Goal: Navigation & Orientation: Understand site structure

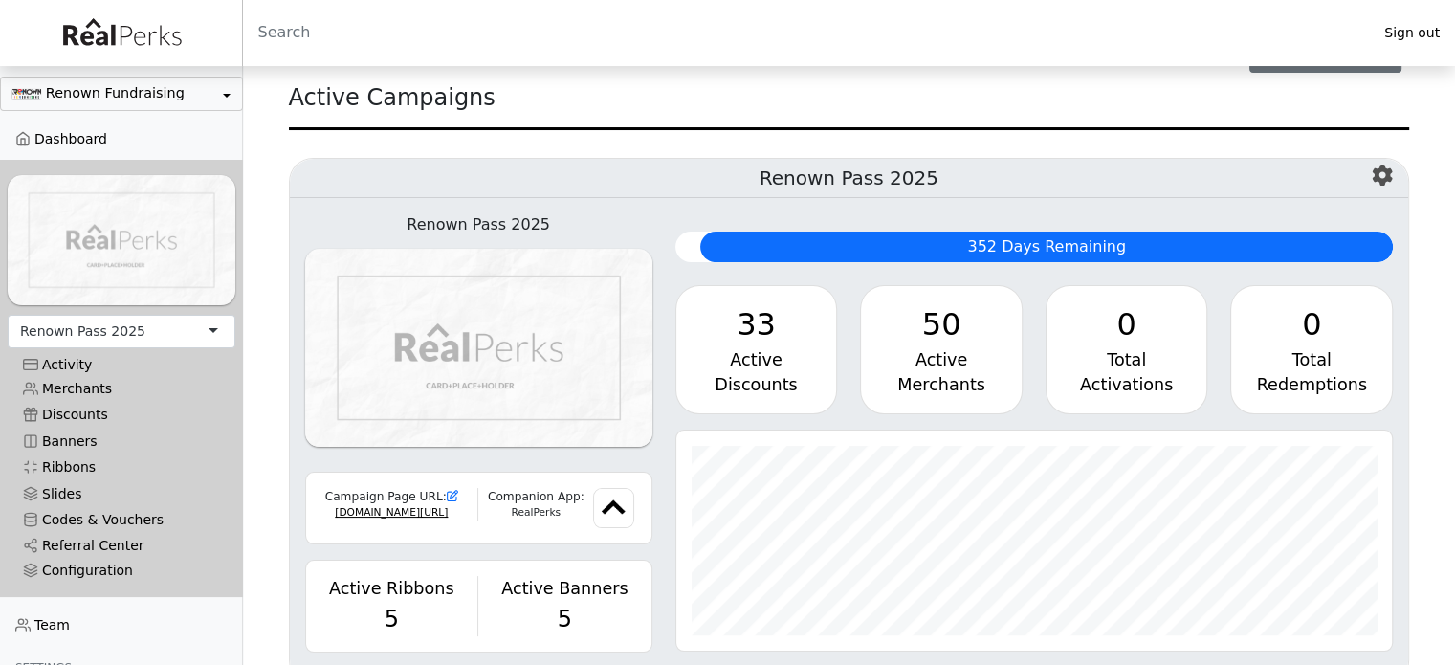
scroll to position [191, 0]
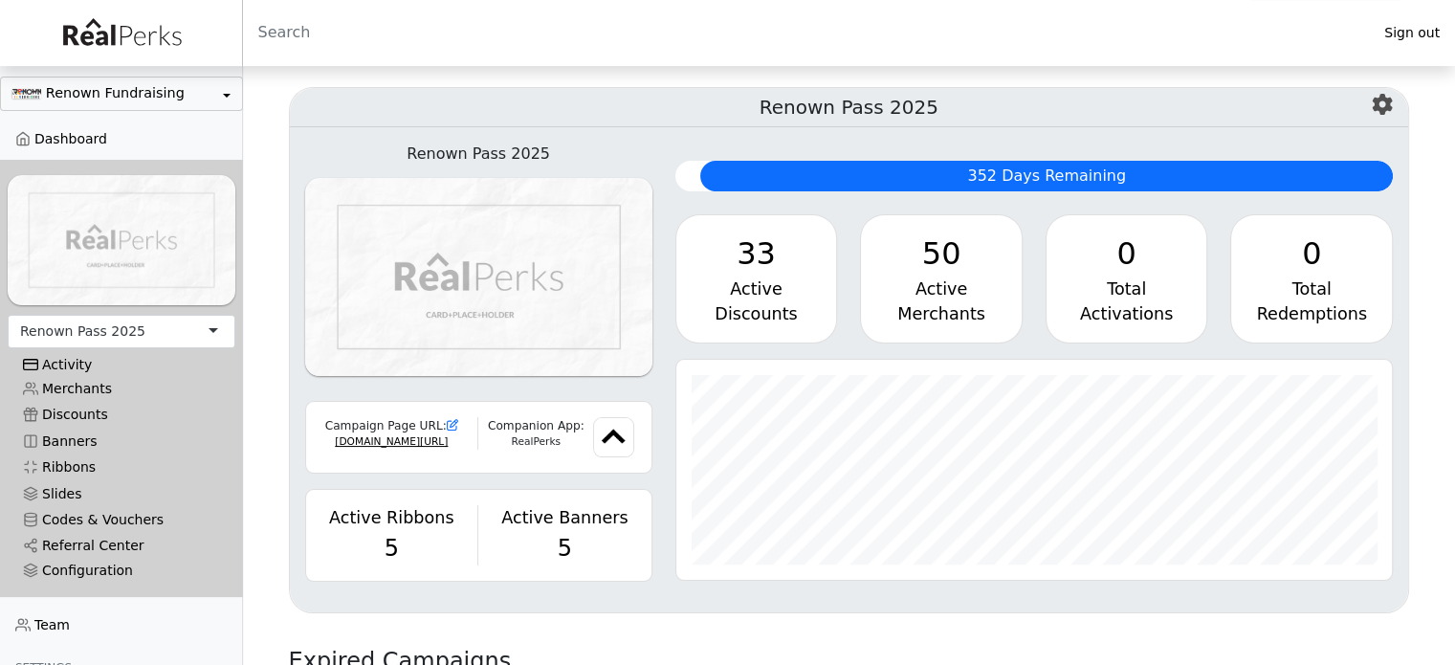
click at [68, 357] on div "Activity" at bounding box center [121, 365] width 197 height 16
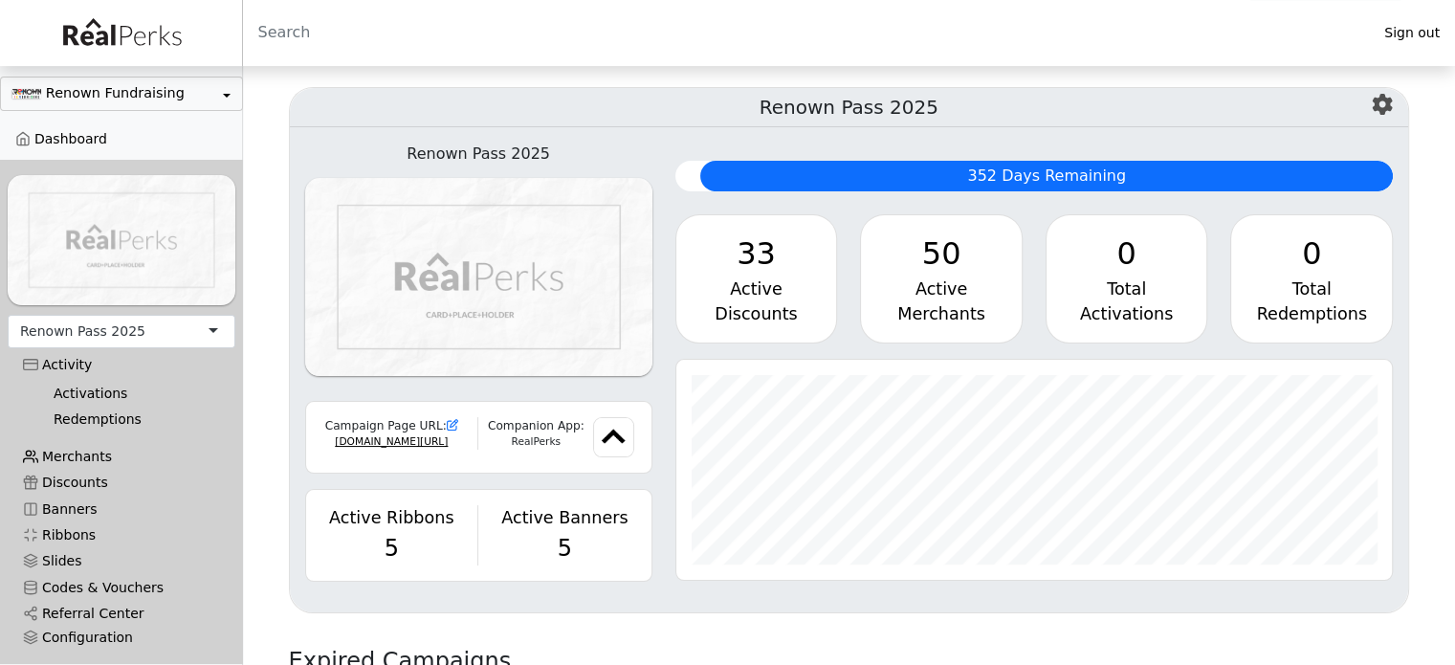
click at [89, 450] on link "Merchants" at bounding box center [122, 457] width 228 height 26
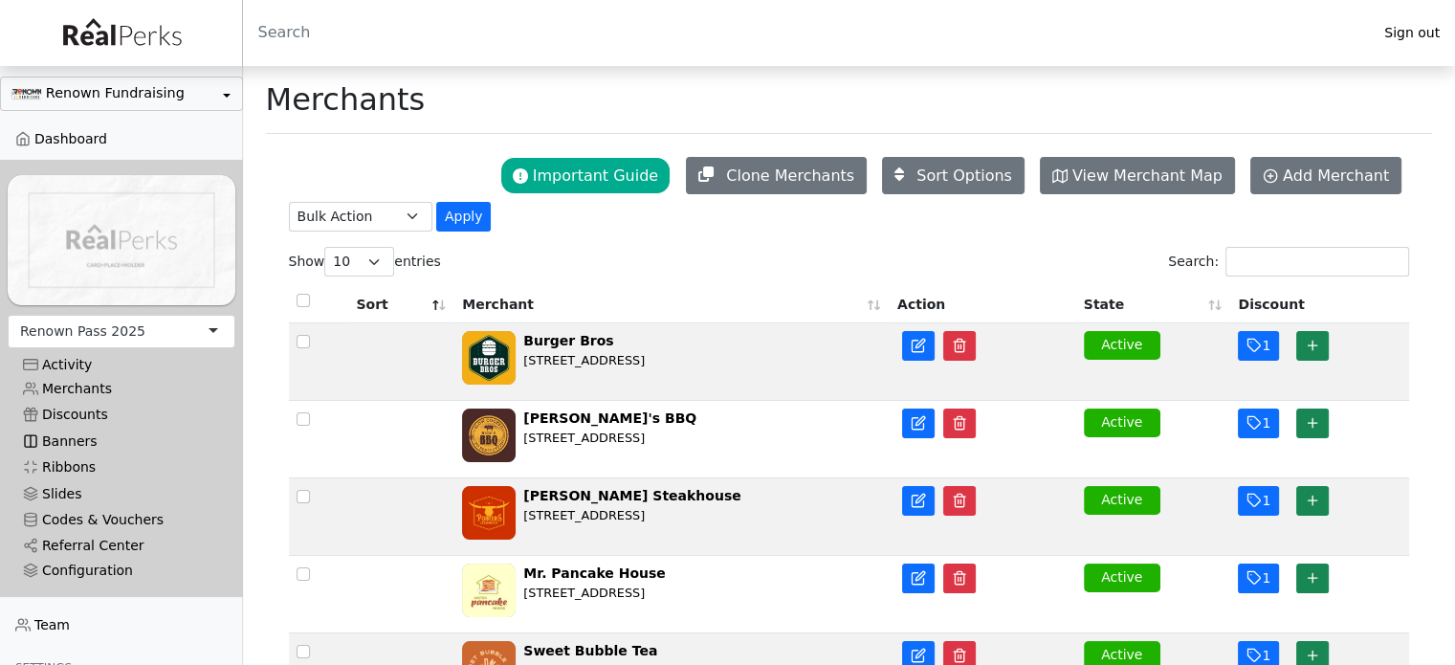
click at [87, 435] on link "Banners" at bounding box center [122, 441] width 228 height 26
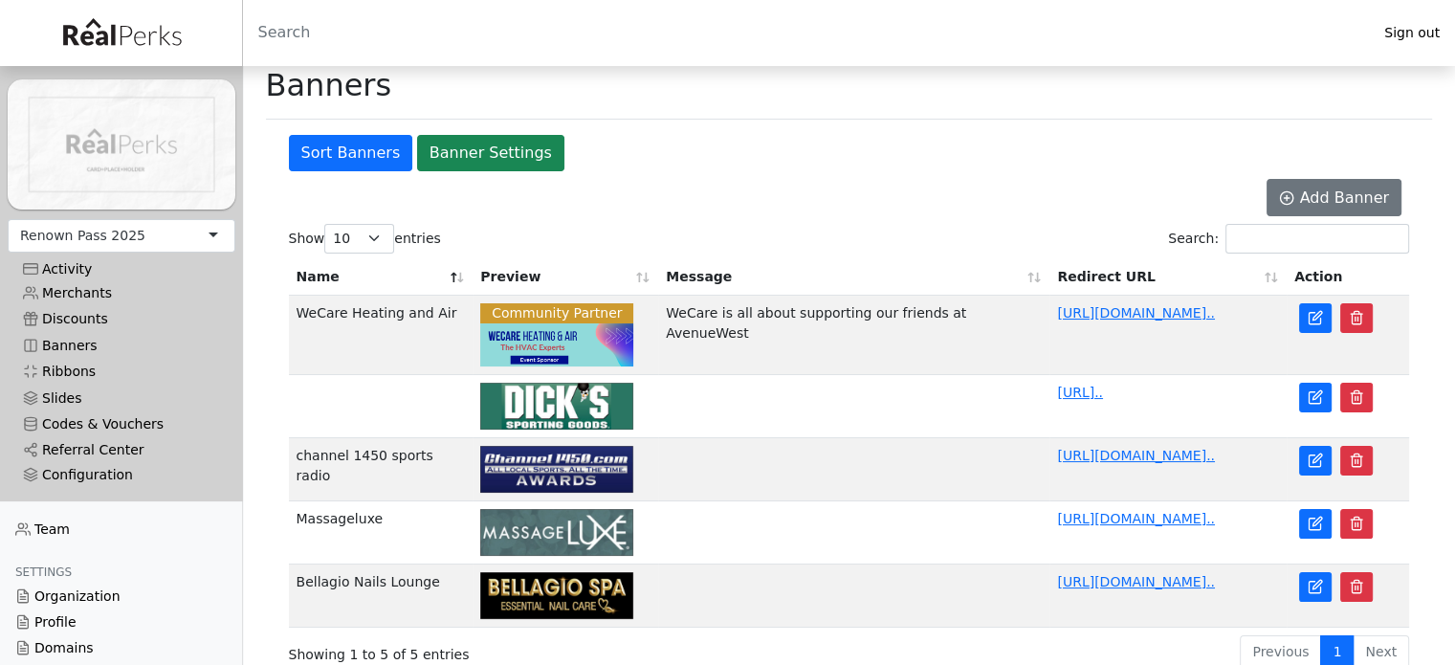
scroll to position [19, 0]
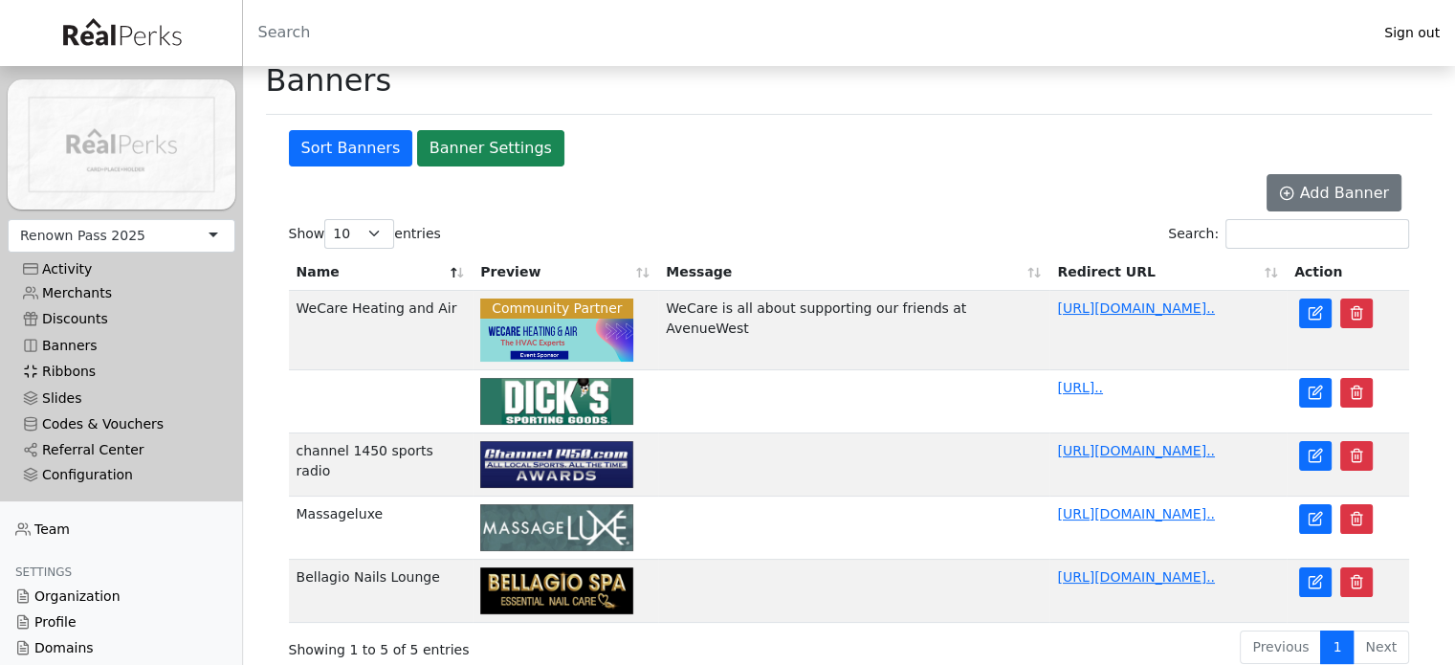
click at [66, 363] on link "Ribbons" at bounding box center [122, 372] width 228 height 26
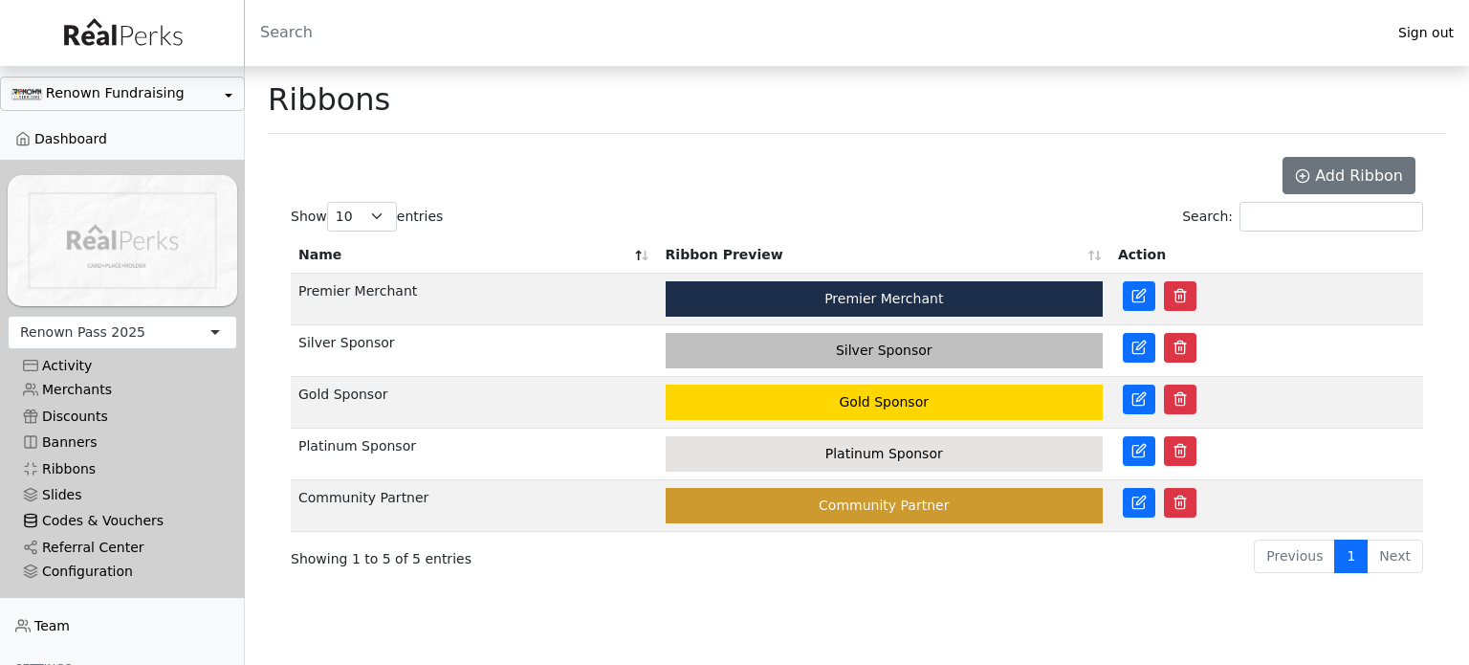
click at [97, 510] on link "Codes & Vouchers" at bounding box center [123, 521] width 230 height 26
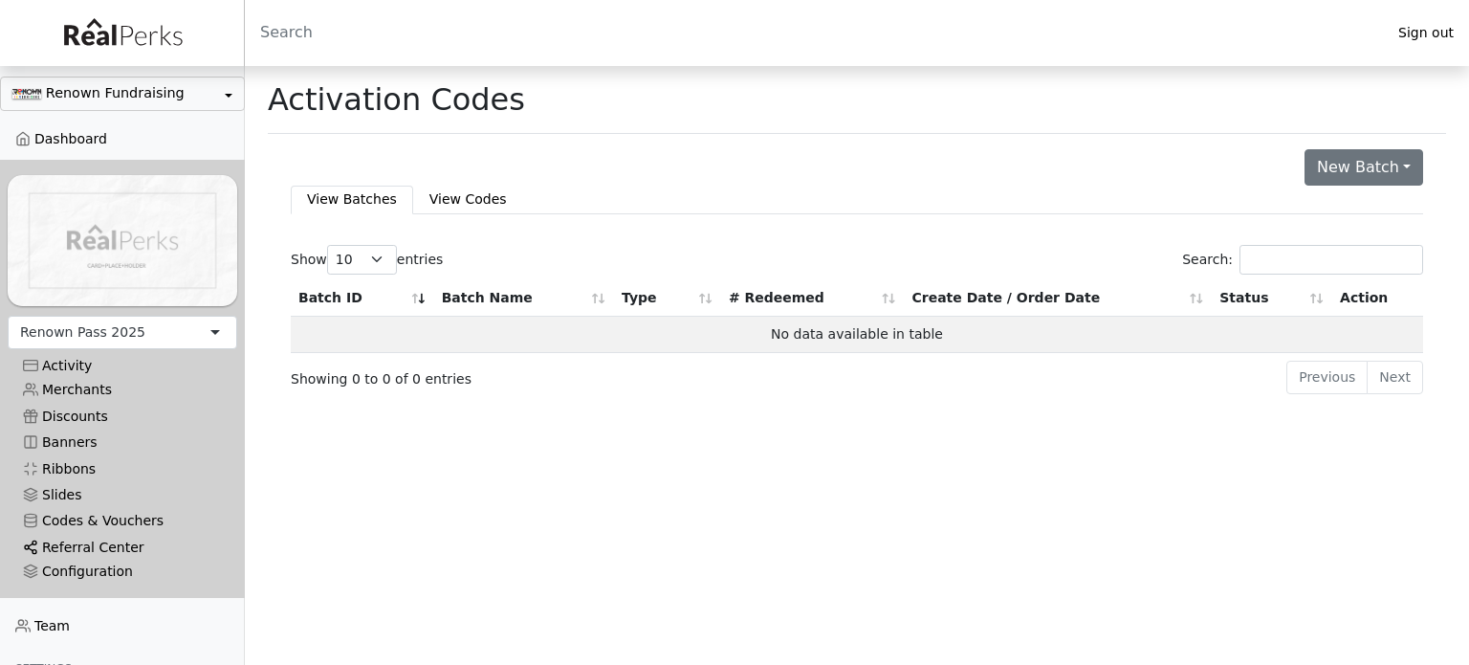
click at [109, 535] on link "Referral Center" at bounding box center [123, 548] width 230 height 26
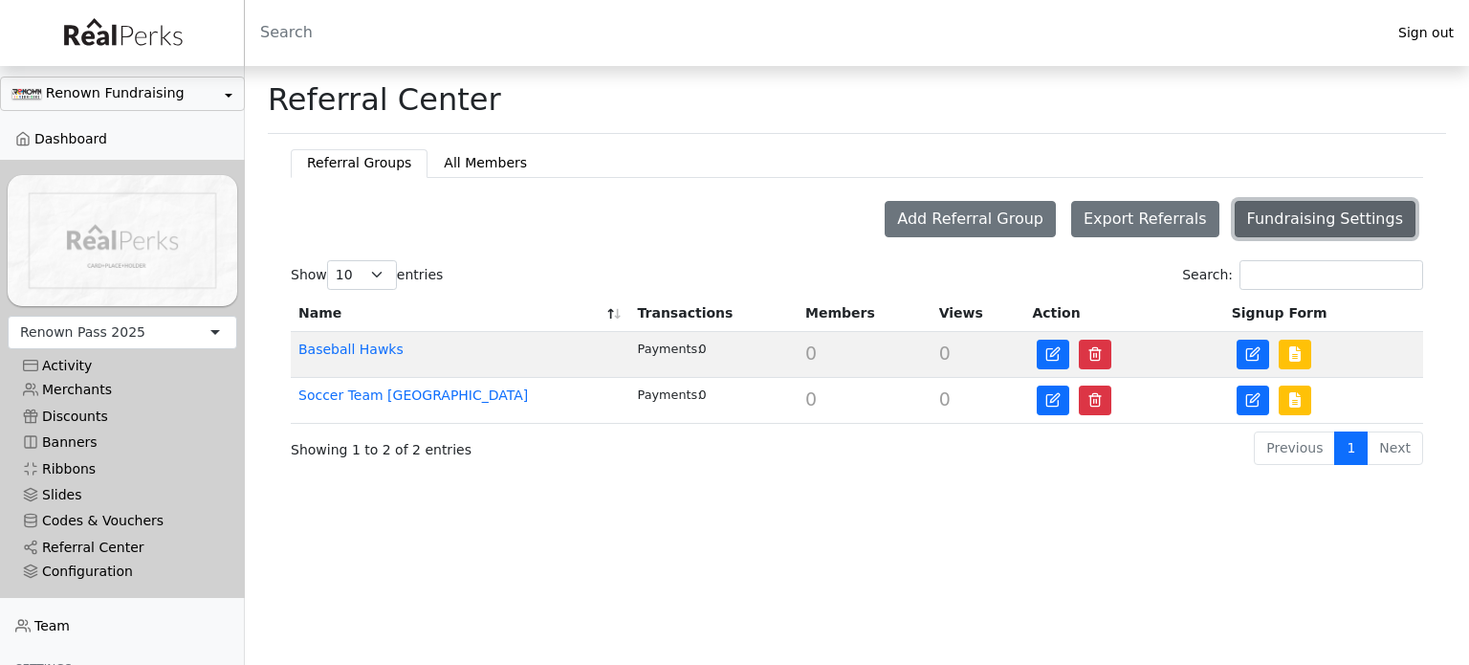
click at [1316, 210] on button "Fundraising Settings" at bounding box center [1325, 219] width 181 height 36
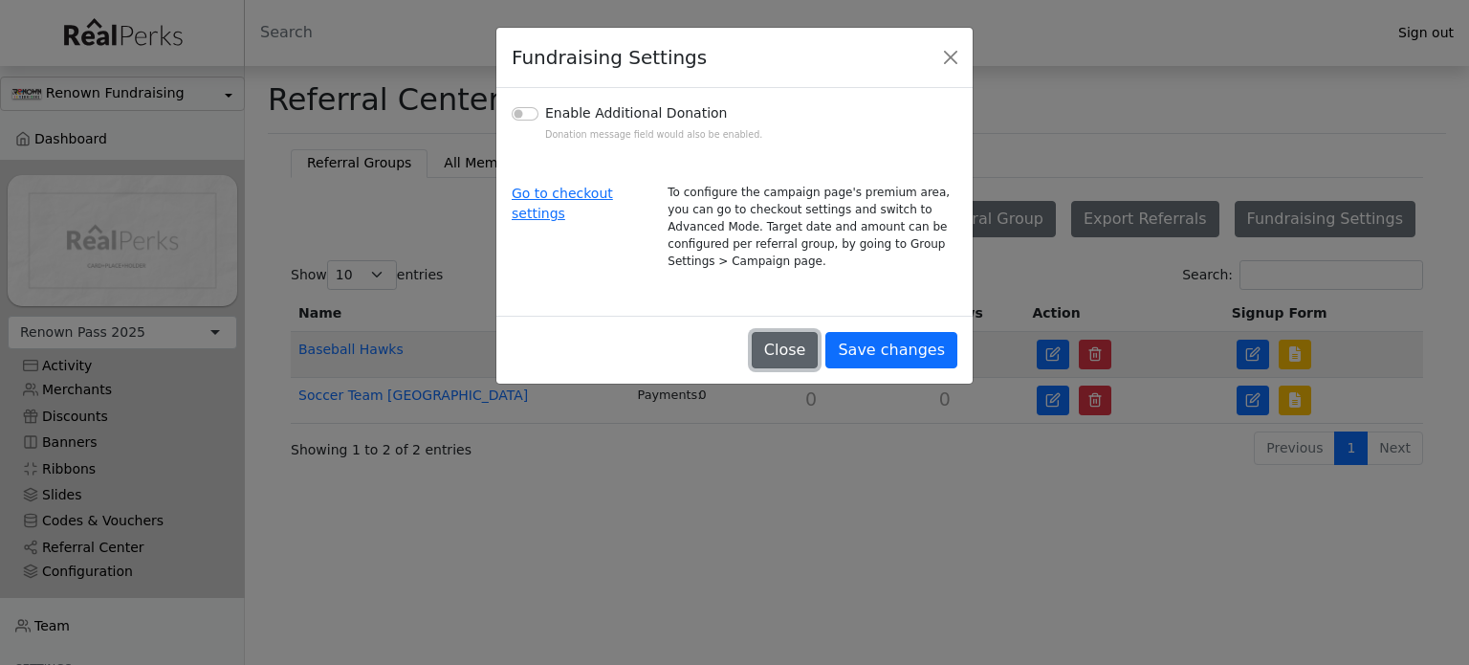
click at [819, 332] on button "Close" at bounding box center [785, 350] width 67 height 36
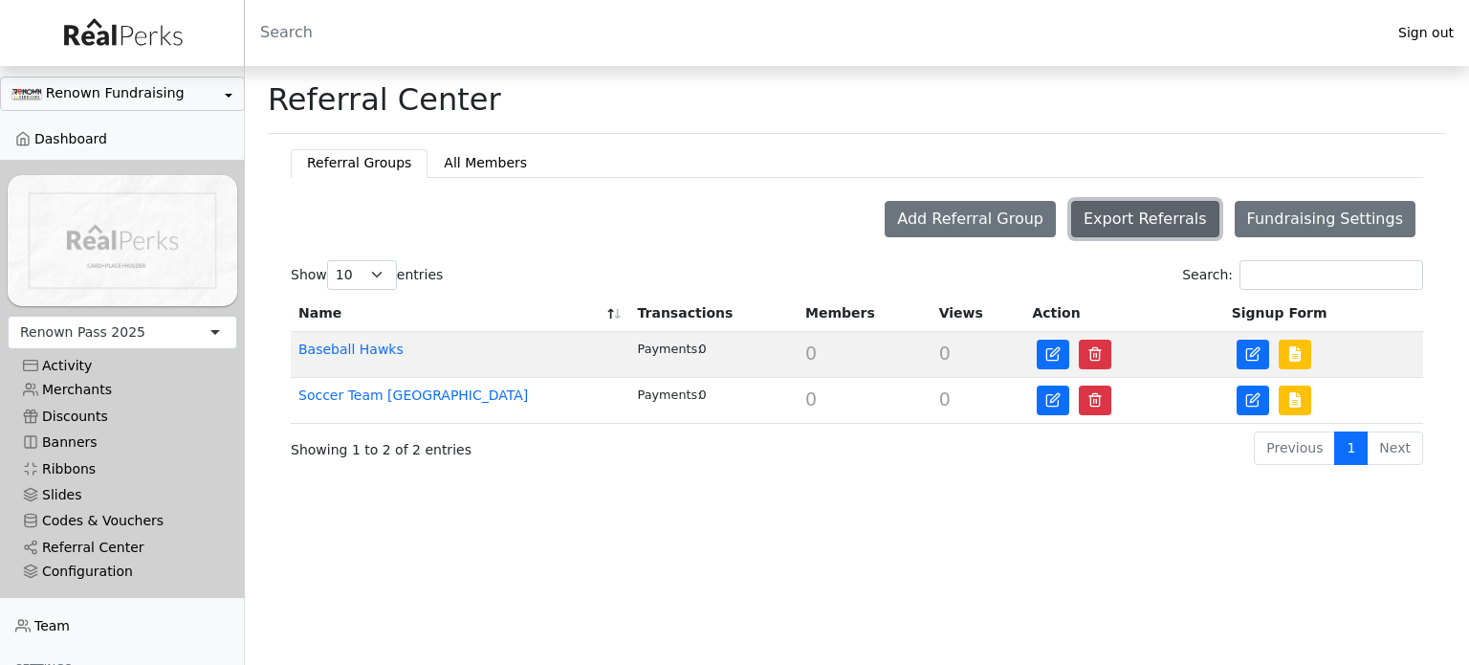
click at [1155, 214] on button "Export Referrals" at bounding box center [1145, 219] width 148 height 36
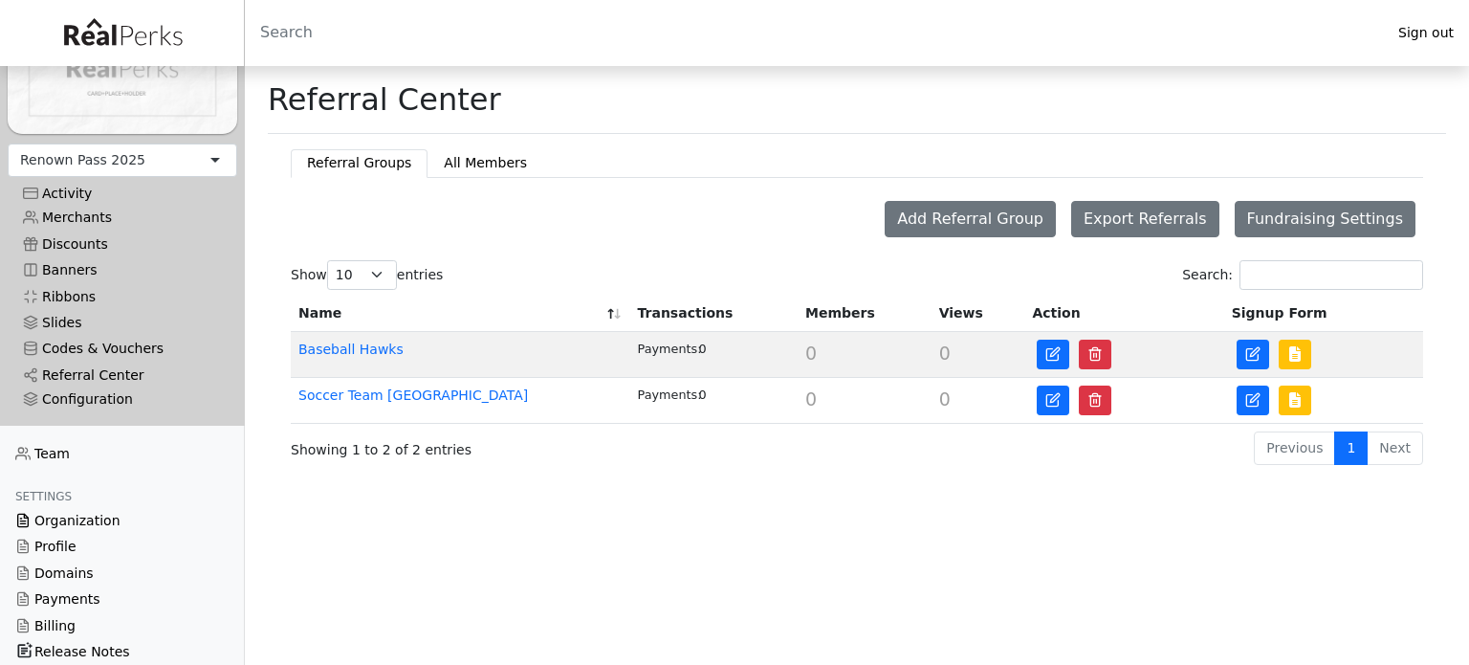
click at [93, 515] on link "Organization" at bounding box center [122, 521] width 245 height 26
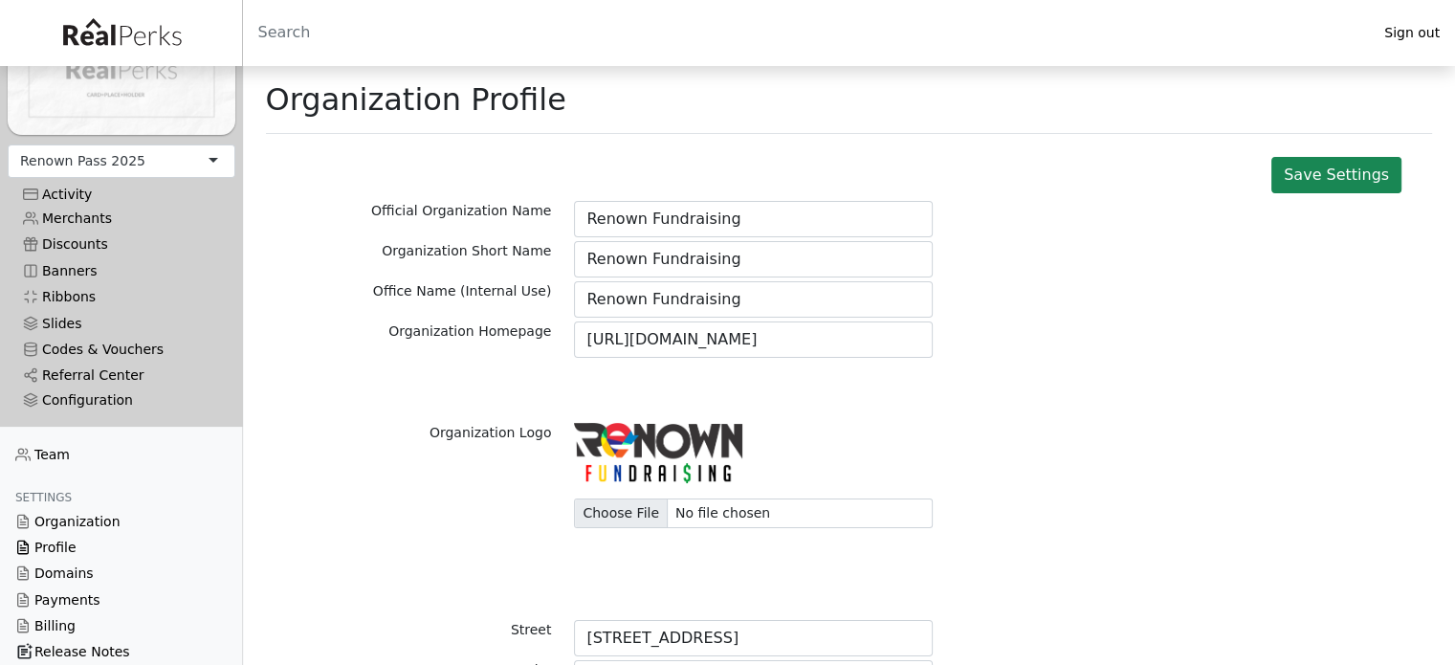
click at [61, 540] on link "Profile" at bounding box center [121, 548] width 243 height 26
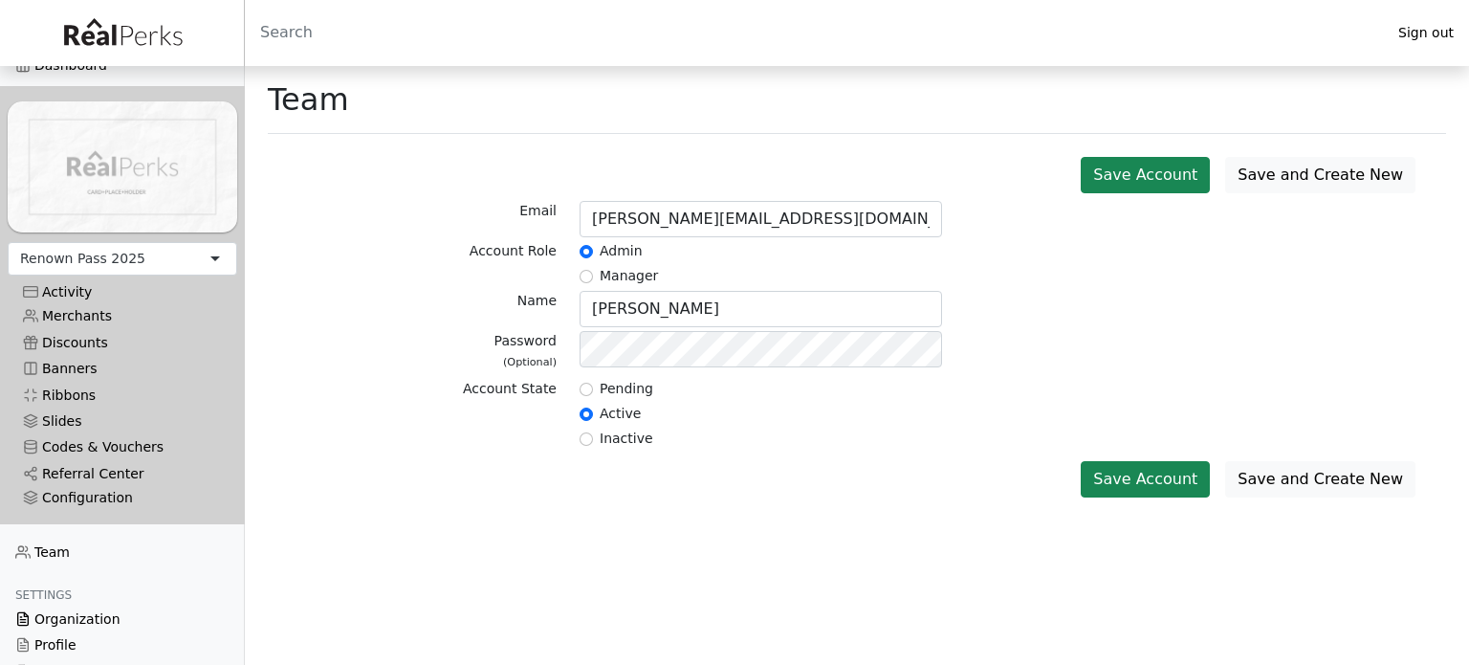
scroll to position [172, 0]
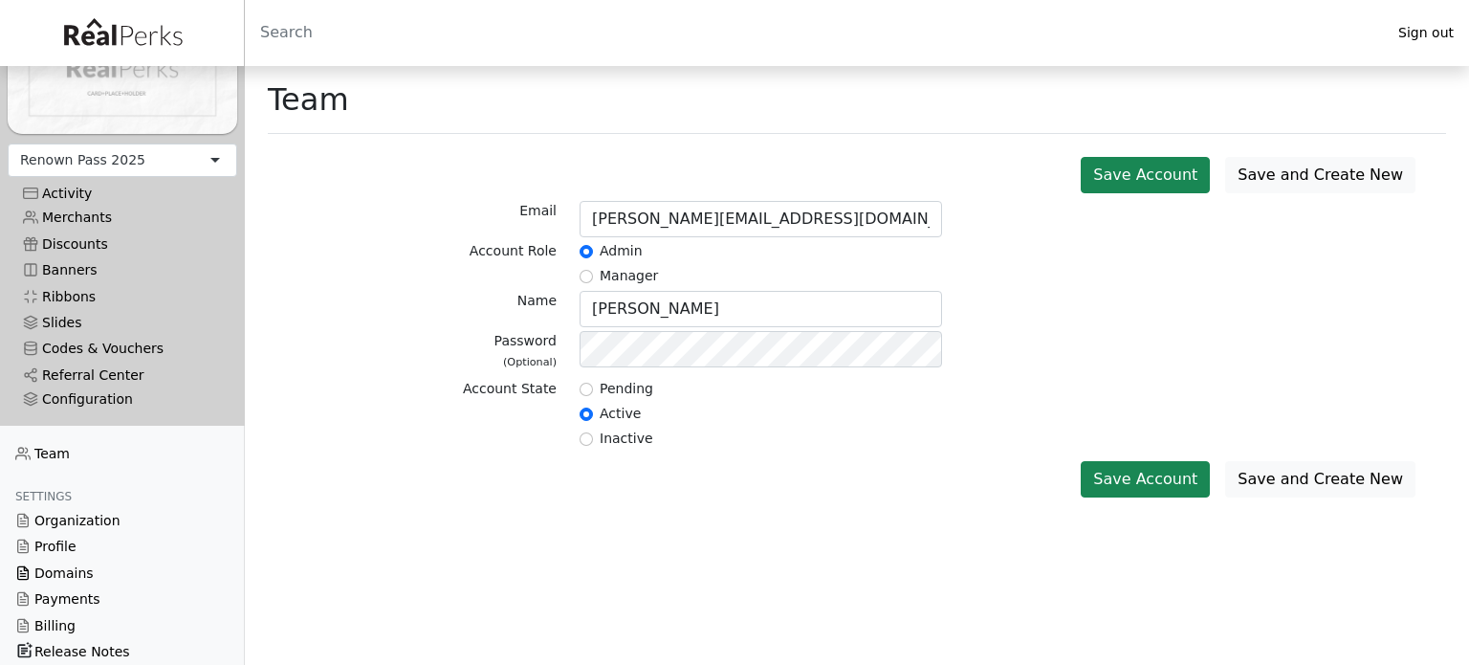
click at [73, 565] on link "Domains" at bounding box center [122, 573] width 245 height 26
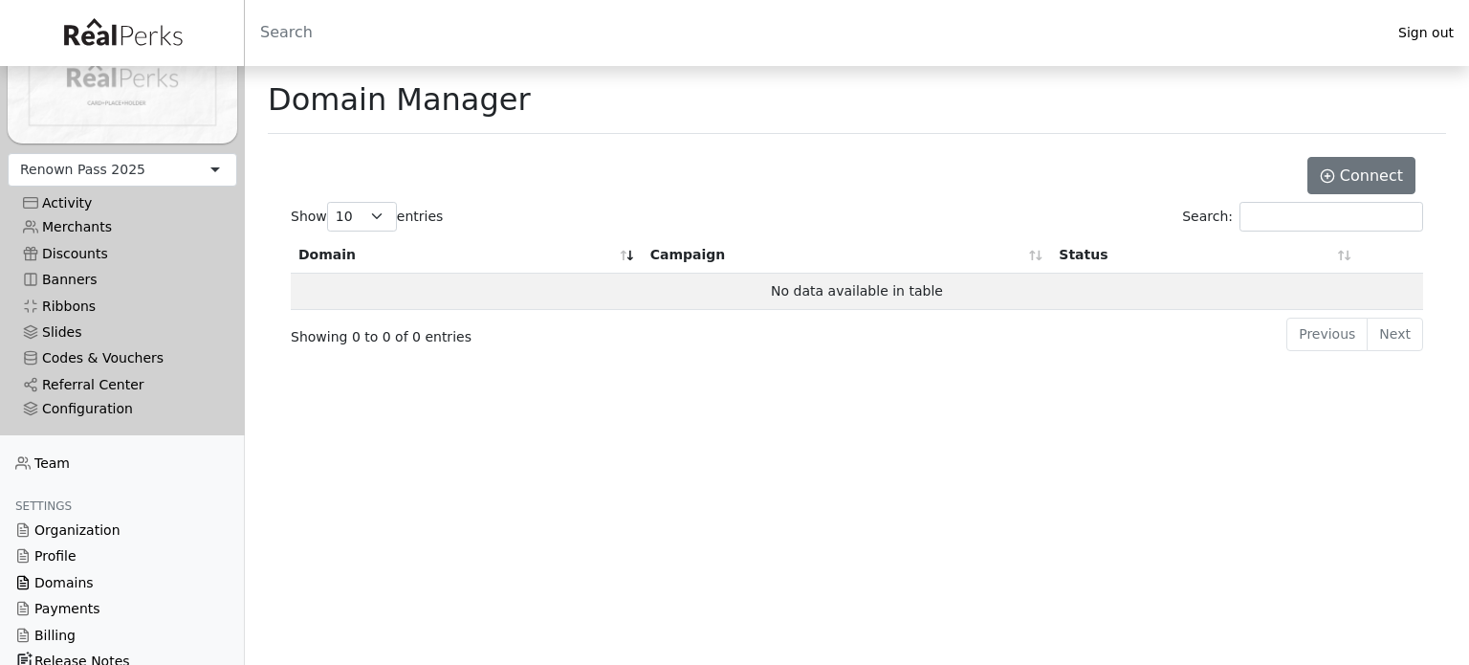
scroll to position [172, 0]
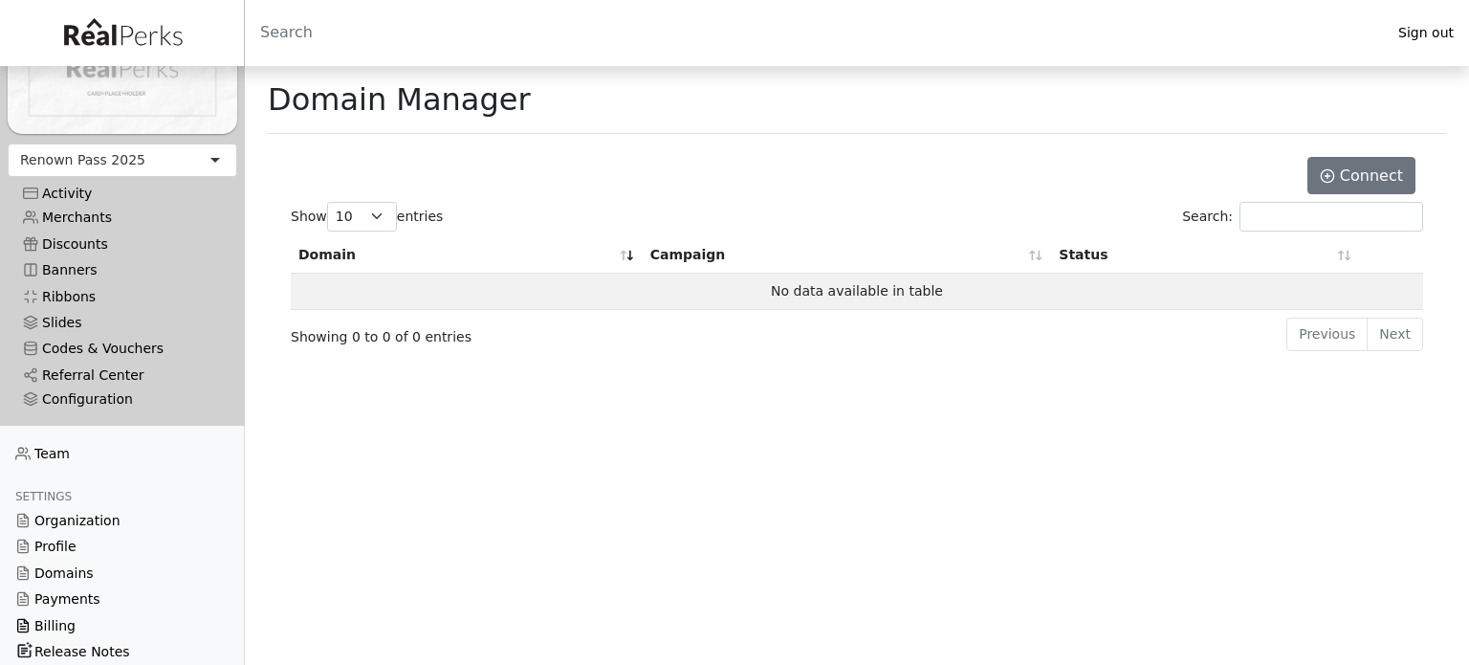
click at [64, 616] on link "Billing" at bounding box center [122, 625] width 245 height 26
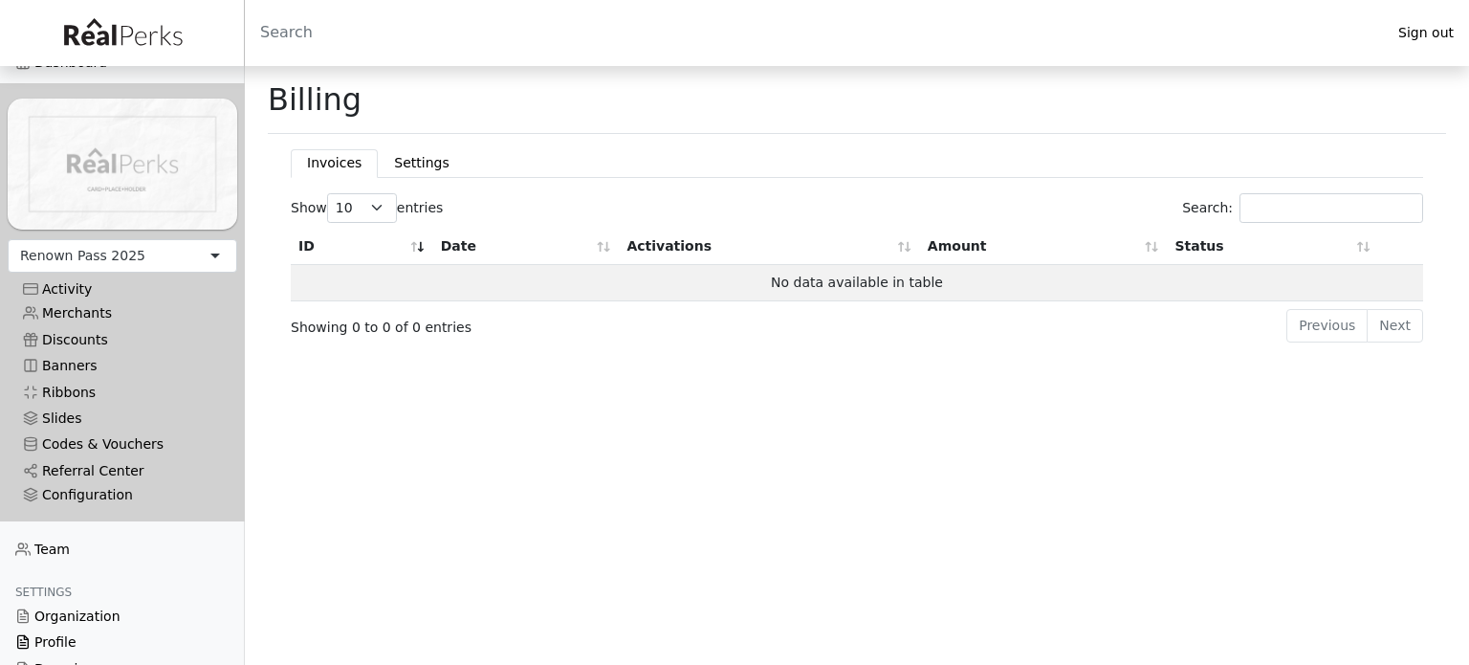
scroll to position [172, 0]
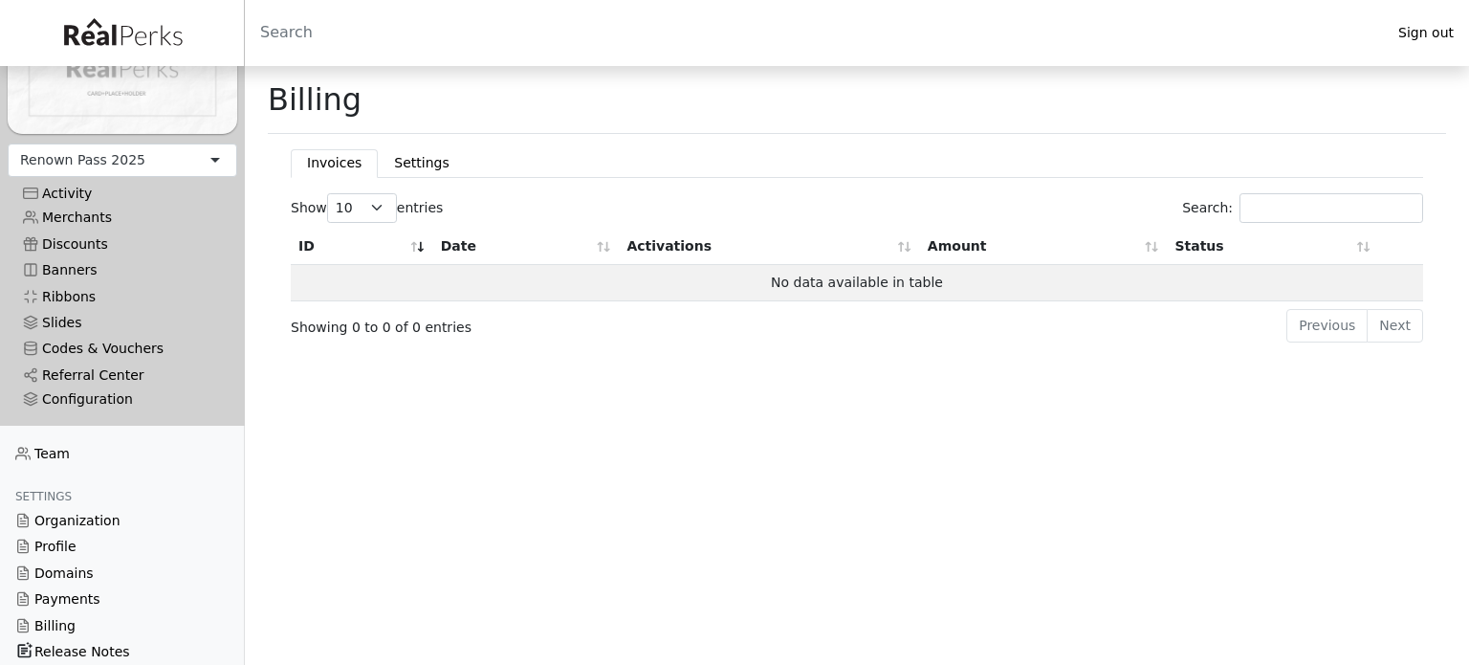
click at [101, 639] on link "Release Notes" at bounding box center [122, 652] width 245 height 26
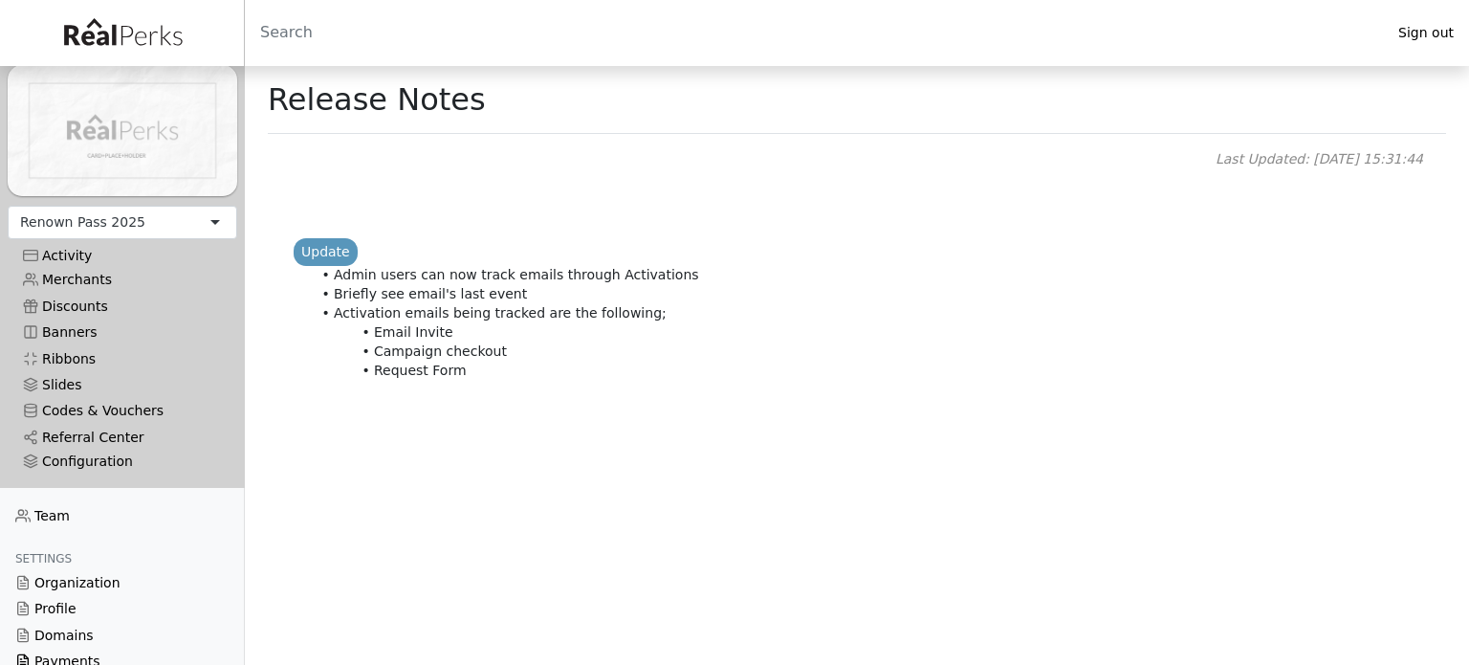
scroll to position [172, 0]
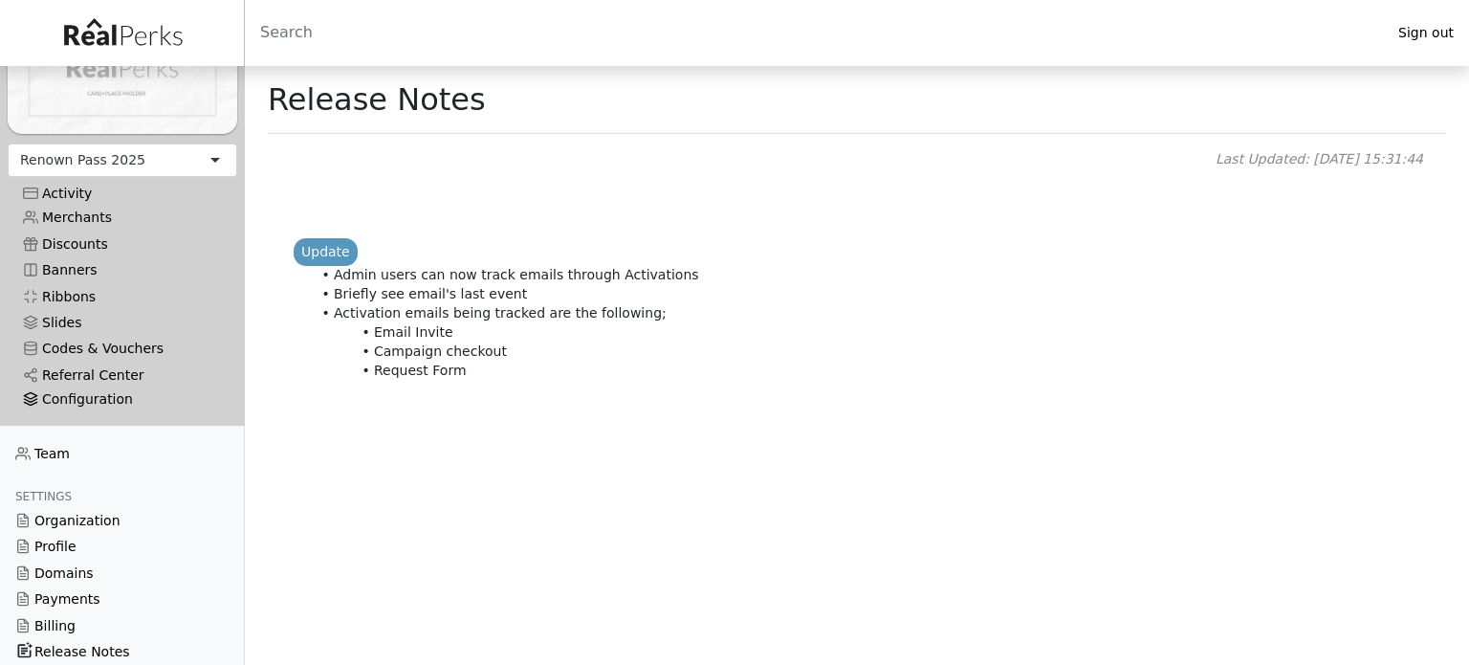
click at [54, 391] on div "Configuration" at bounding box center [122, 399] width 199 height 16
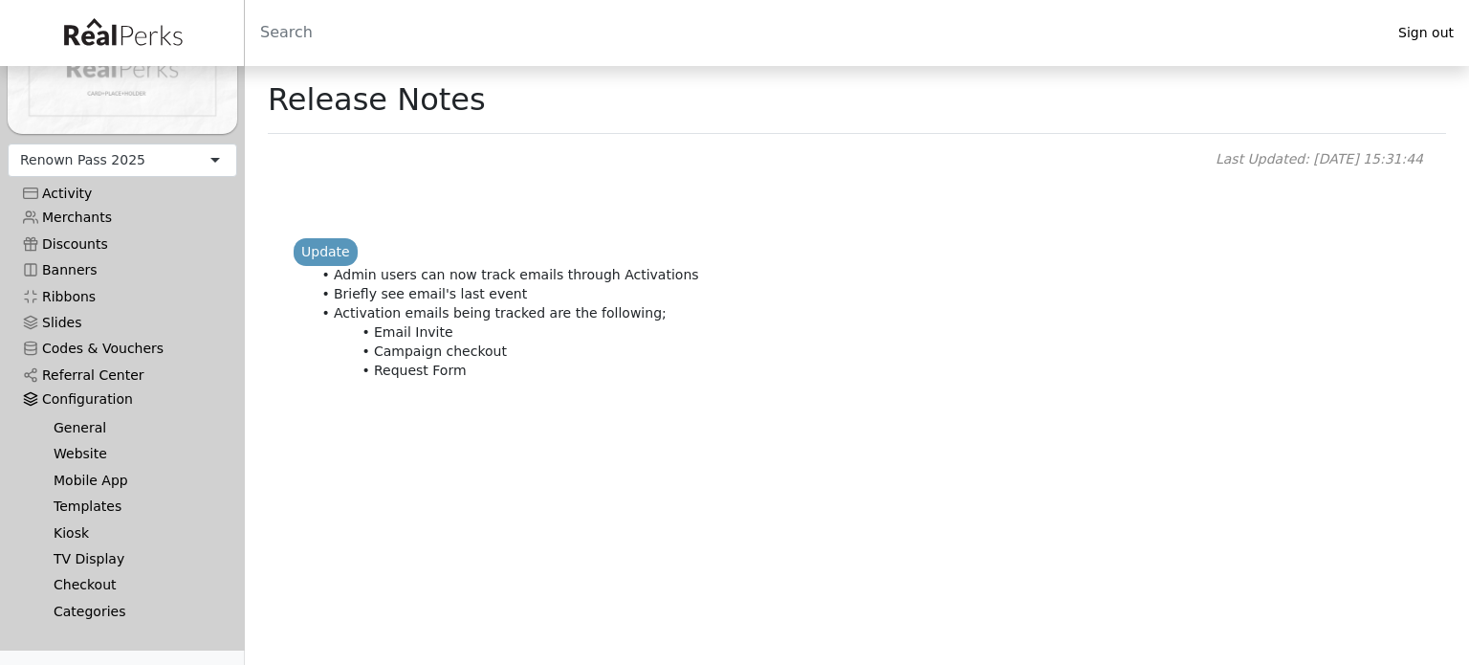
click at [101, 471] on link "Mobile App" at bounding box center [130, 481] width 184 height 26
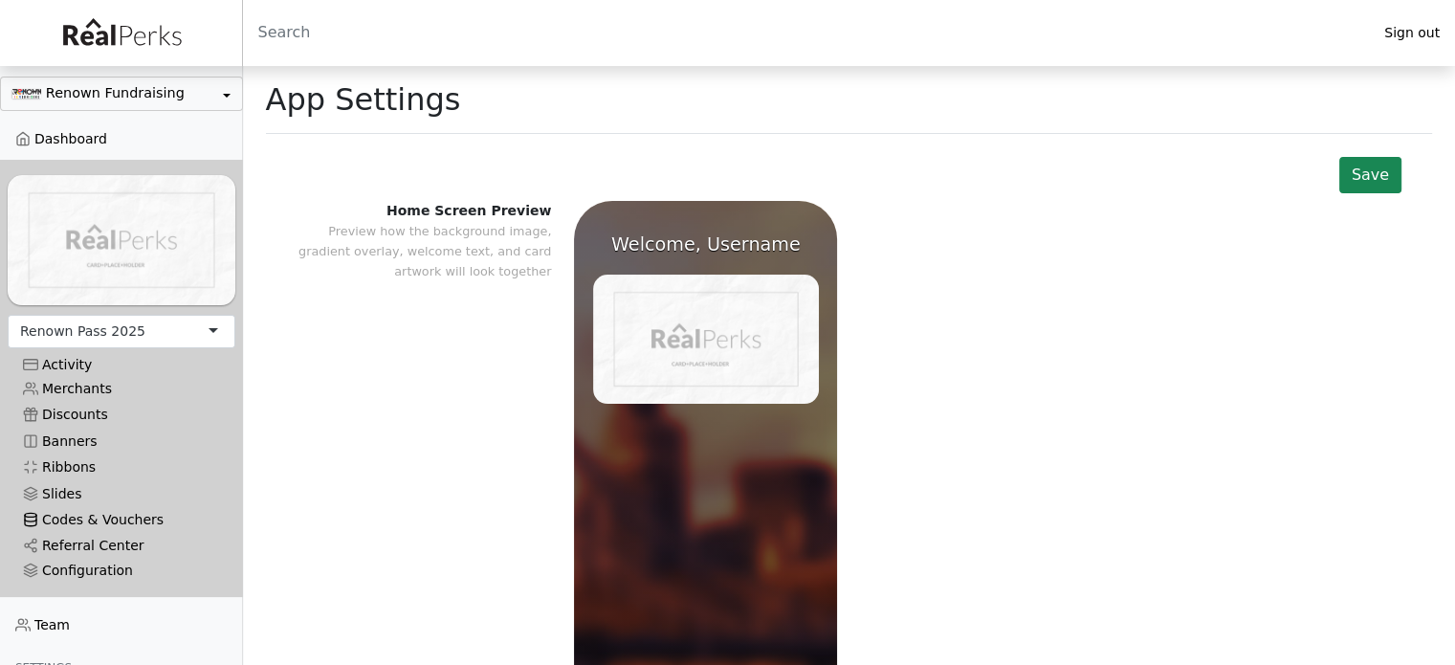
scroll to position [170, 0]
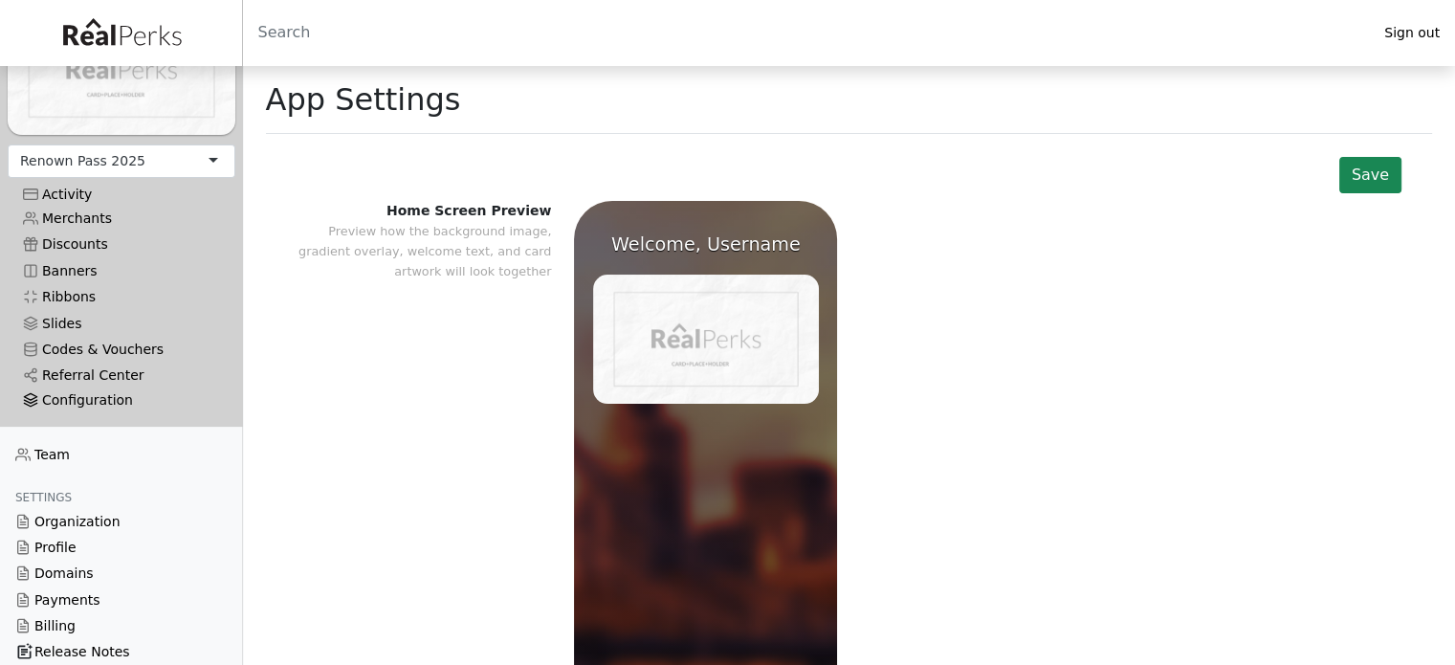
click at [65, 392] on div "Configuration" at bounding box center [121, 400] width 197 height 16
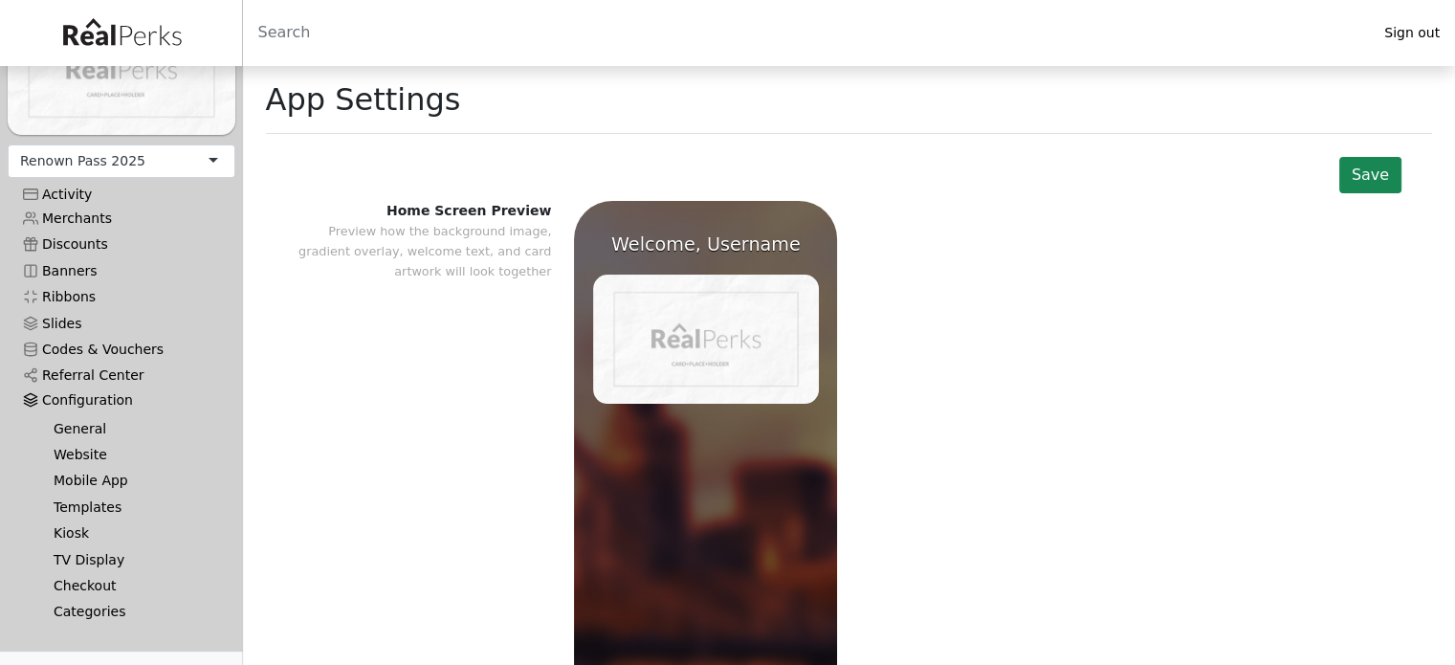
click at [91, 549] on link "TV Display" at bounding box center [129, 559] width 182 height 26
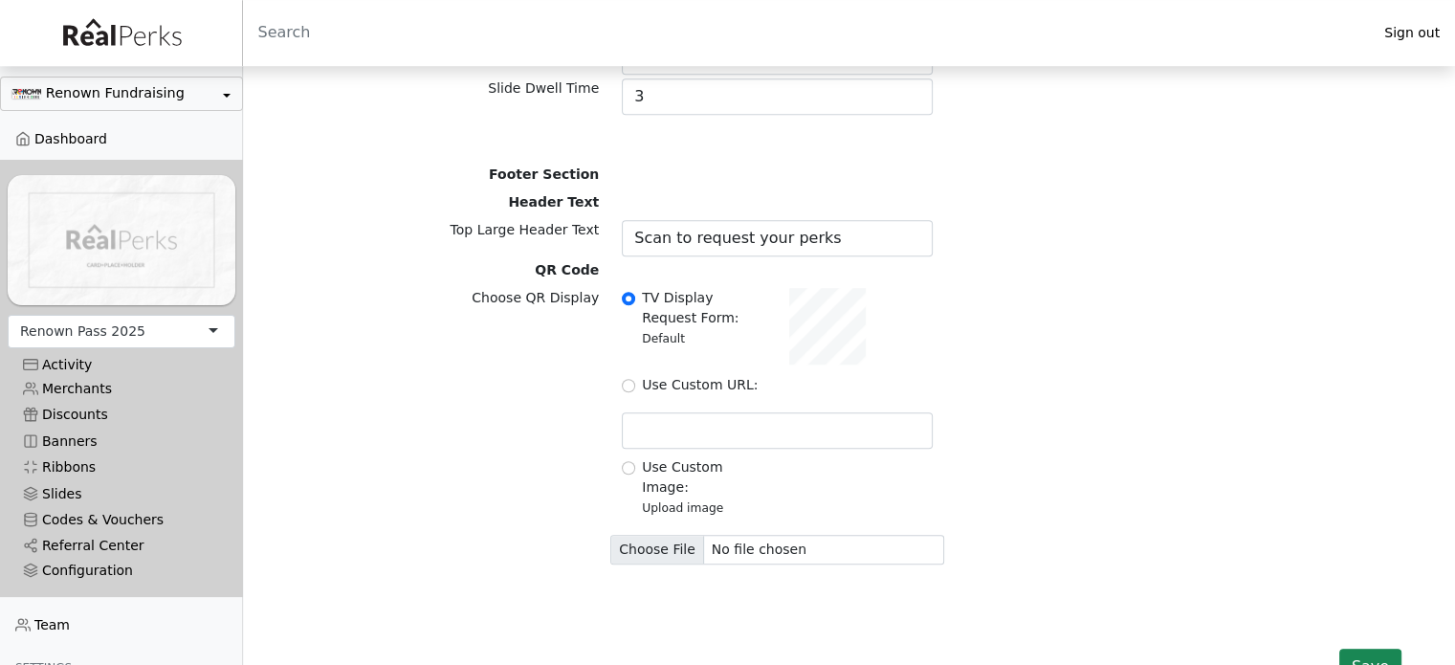
click at [150, 212] on img at bounding box center [122, 240] width 228 height 130
click at [75, 139] on link "Dashboard" at bounding box center [121, 139] width 243 height 26
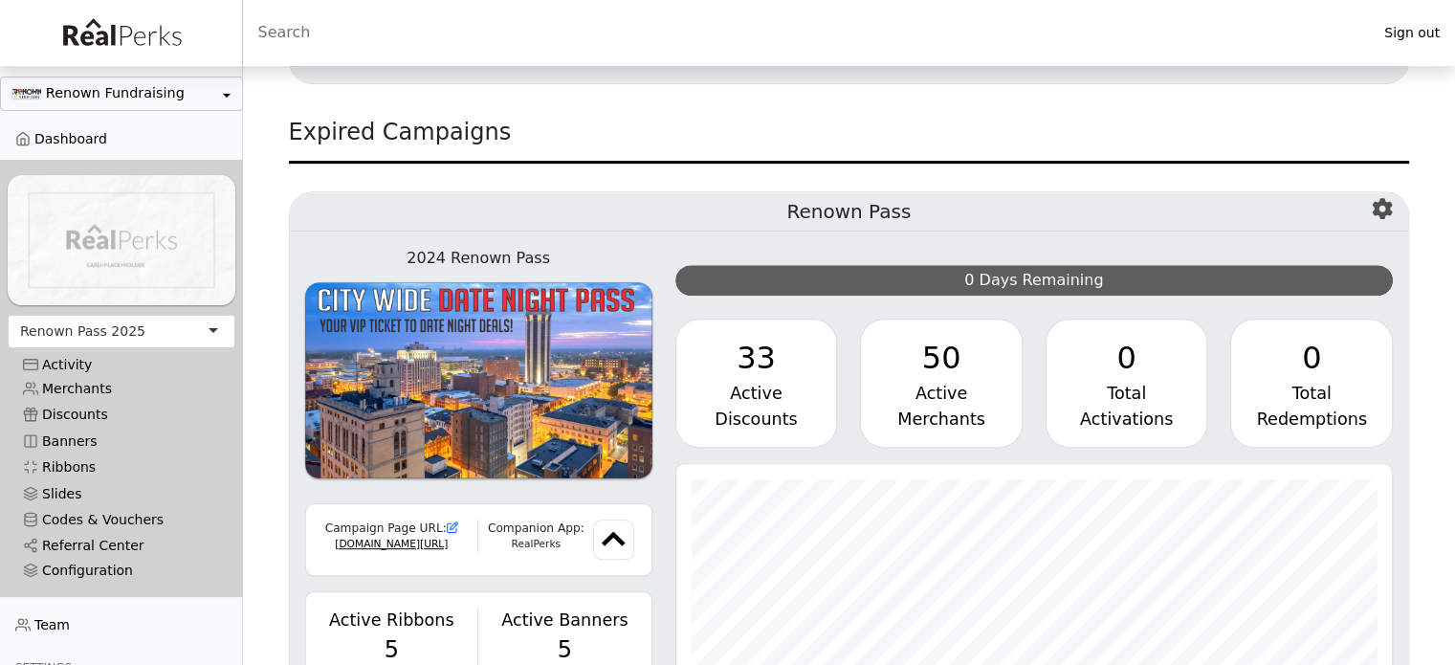
scroll to position [796, 0]
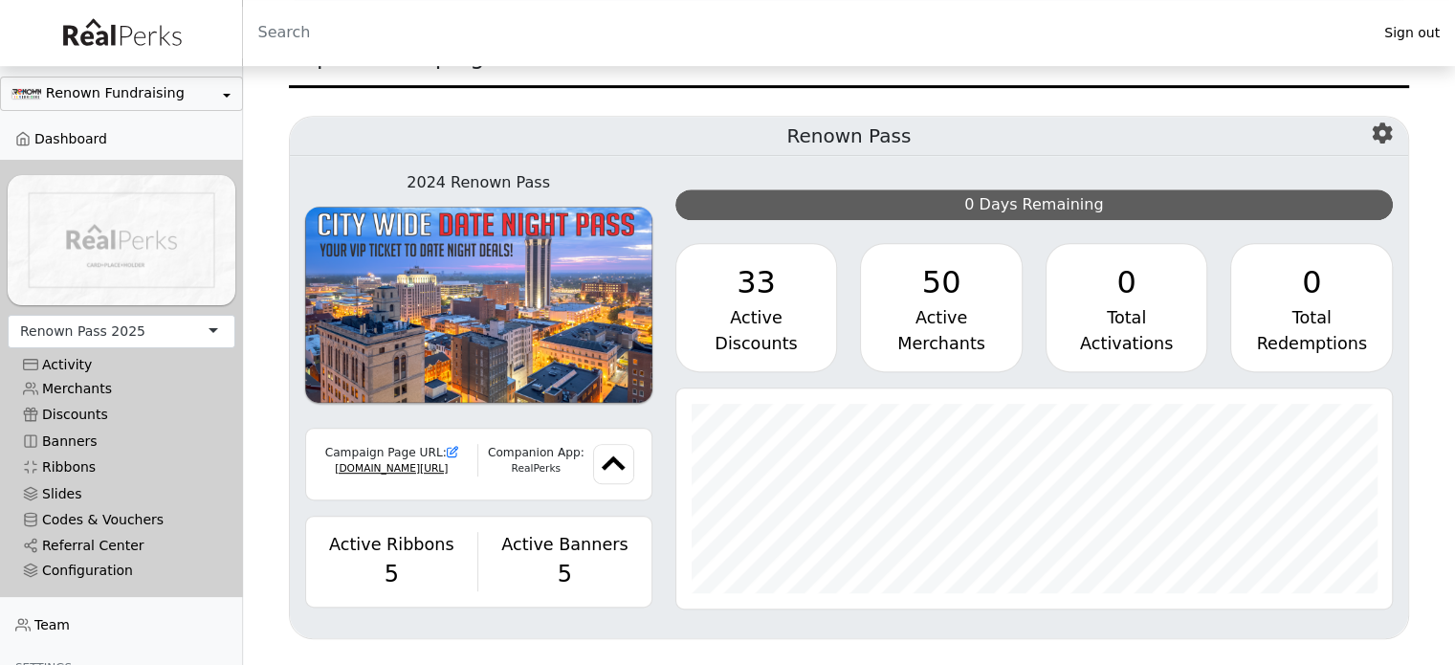
click at [956, 26] on input "Search" at bounding box center [806, 33] width 1127 height 46
click at [85, 357] on div "Activity" at bounding box center [121, 365] width 197 height 16
